Goal: Check status: Check status

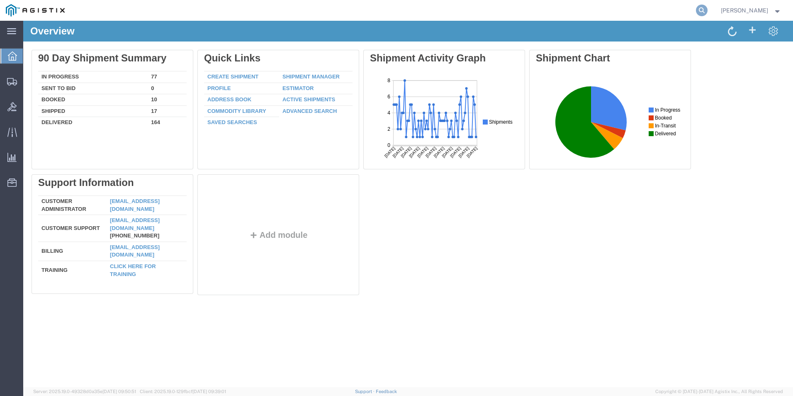
click at [701, 7] on icon at bounding box center [702, 11] width 12 height 12
click at [599, 9] on input "search" at bounding box center [570, 10] width 252 height 20
type input "gdit-p-2380"
click at [698, 10] on icon at bounding box center [702, 11] width 12 height 12
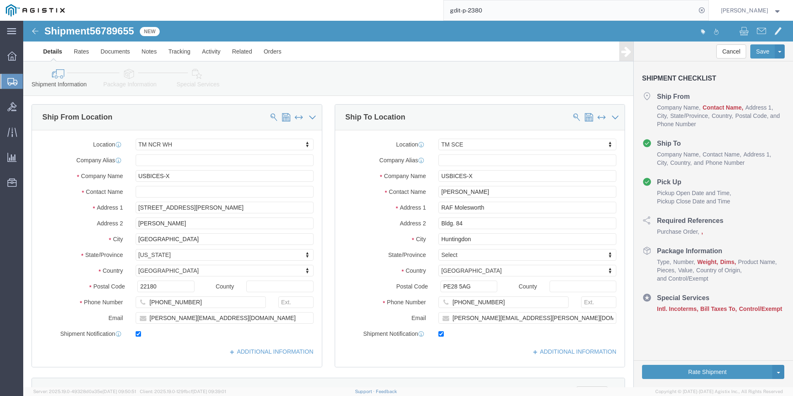
select select "69651"
select select "34240"
click icon
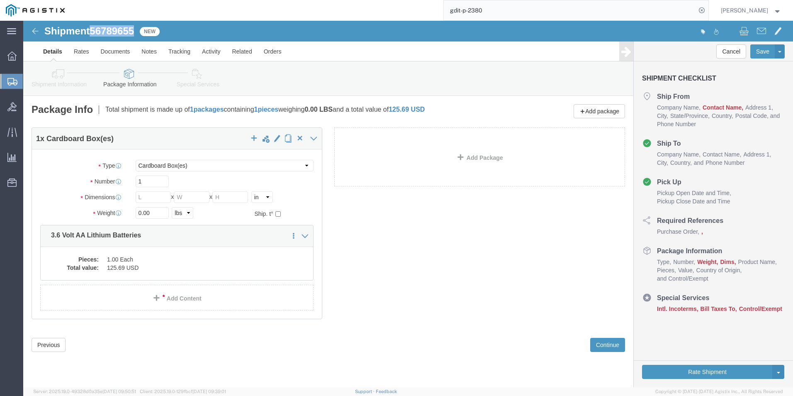
drag, startPoint x: 68, startPoint y: 13, endPoint x: 112, endPoint y: 13, distance: 43.1
click h1 "Shipment 56789655"
drag, startPoint x: 112, startPoint y: 13, endPoint x: 94, endPoint y: 13, distance: 17.4
copy span "56789655"
